Goal: Find specific page/section

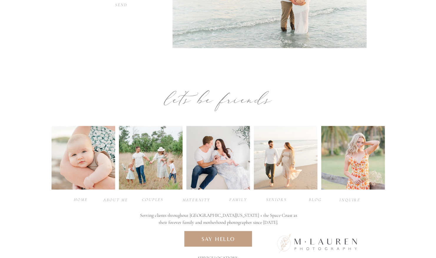
scroll to position [331, 0]
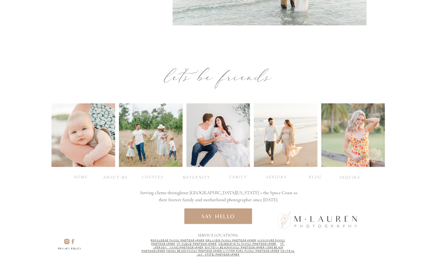
click at [197, 177] on div "maternity" at bounding box center [195, 177] width 26 height 6
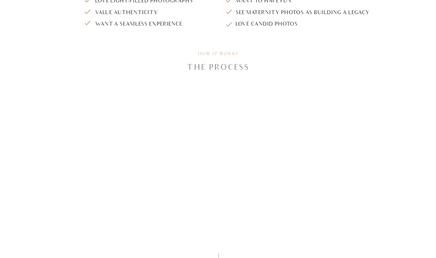
scroll to position [743, 0]
